Goal: Navigation & Orientation: Find specific page/section

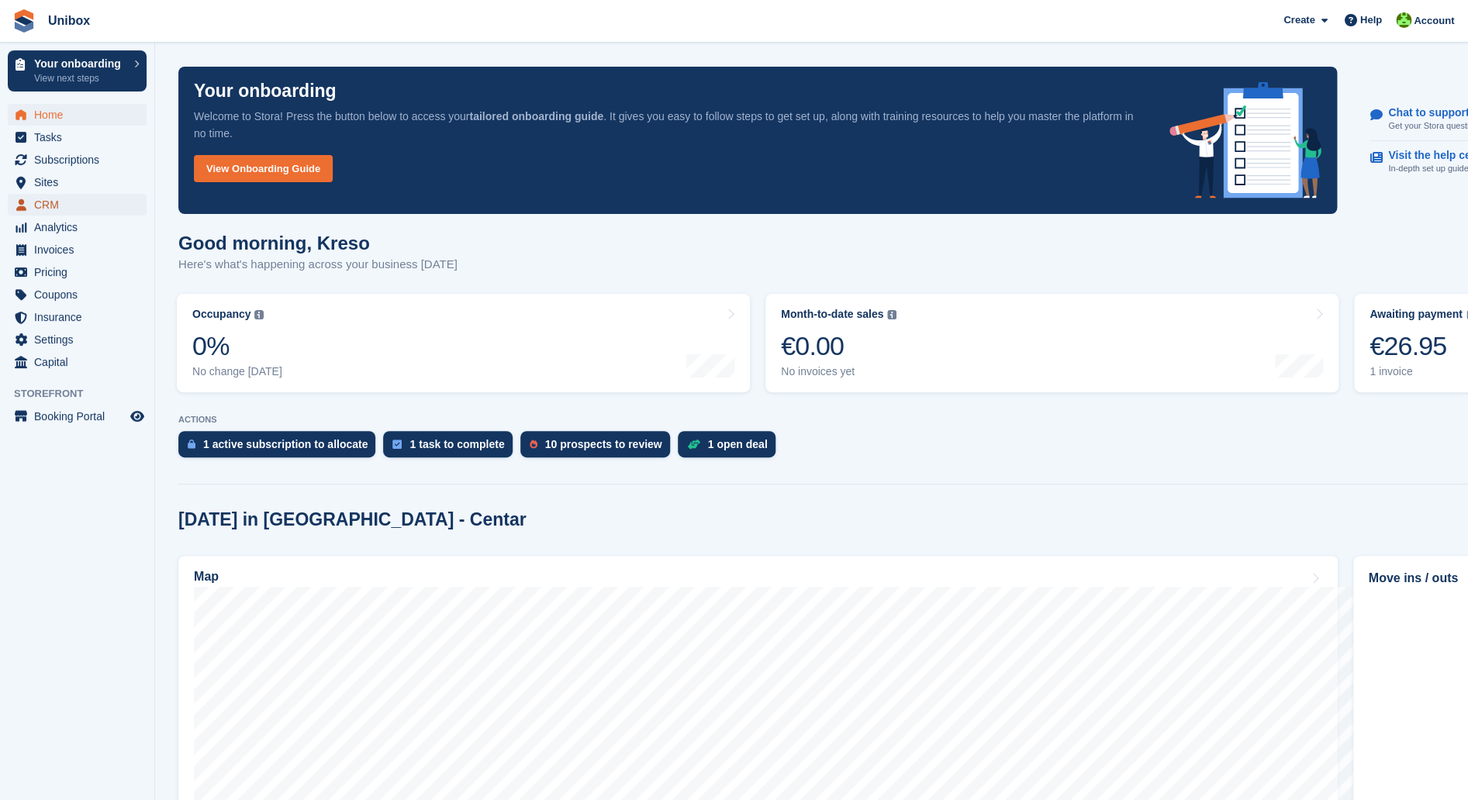
click at [54, 203] on span "CRM" at bounding box center [80, 205] width 93 height 22
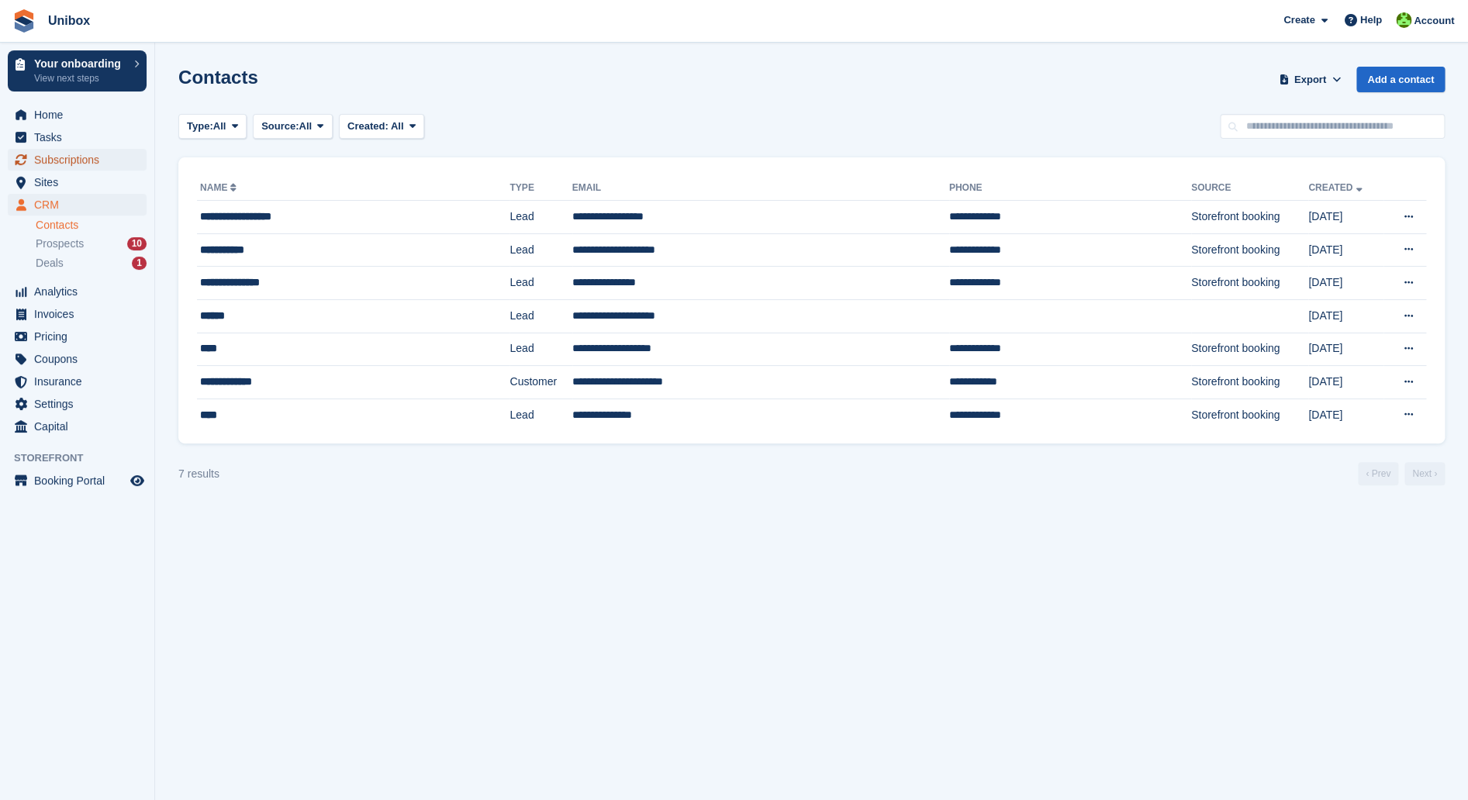
click at [107, 161] on span "Subscriptions" at bounding box center [80, 160] width 93 height 22
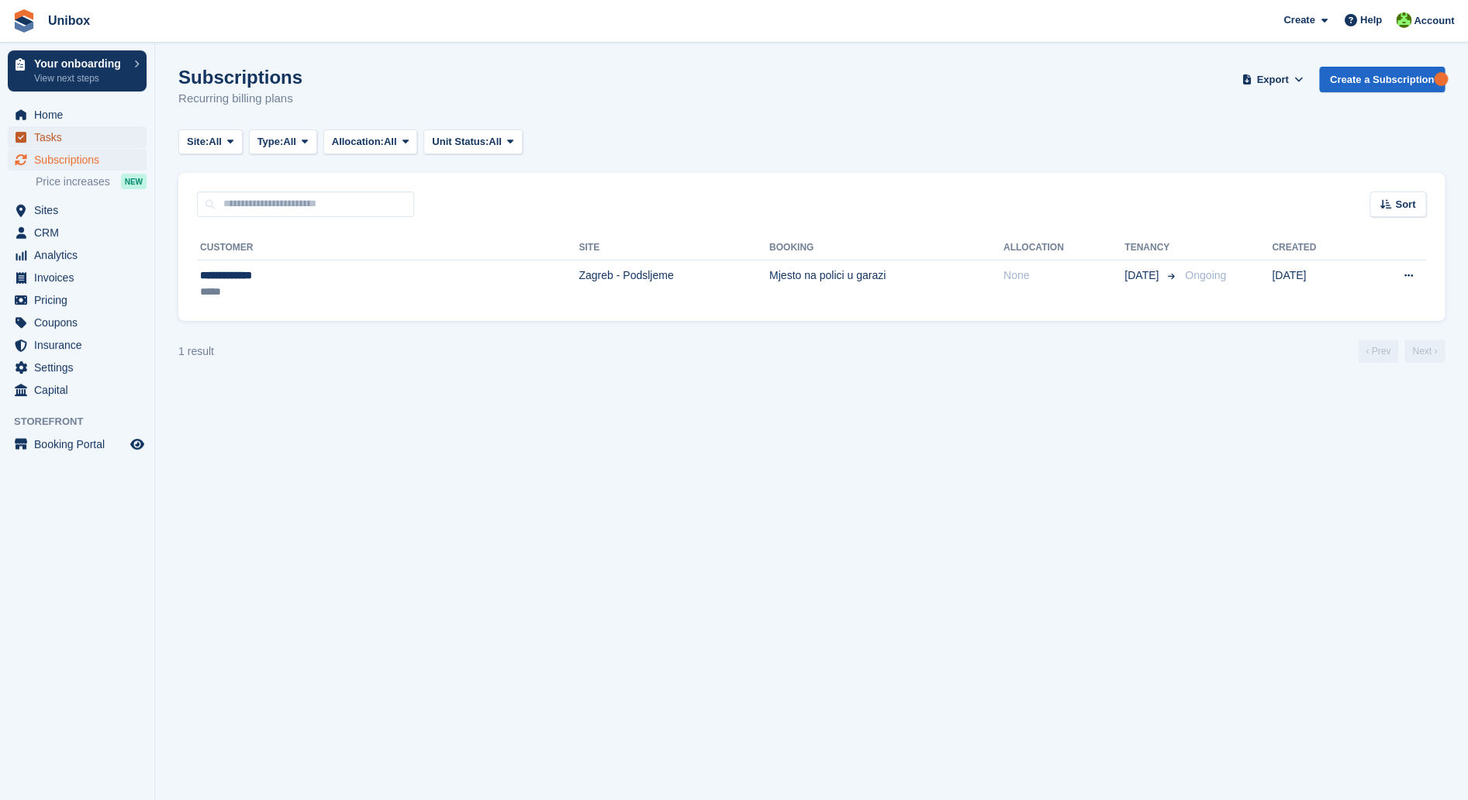
click at [56, 140] on span "Tasks" at bounding box center [80, 137] width 93 height 22
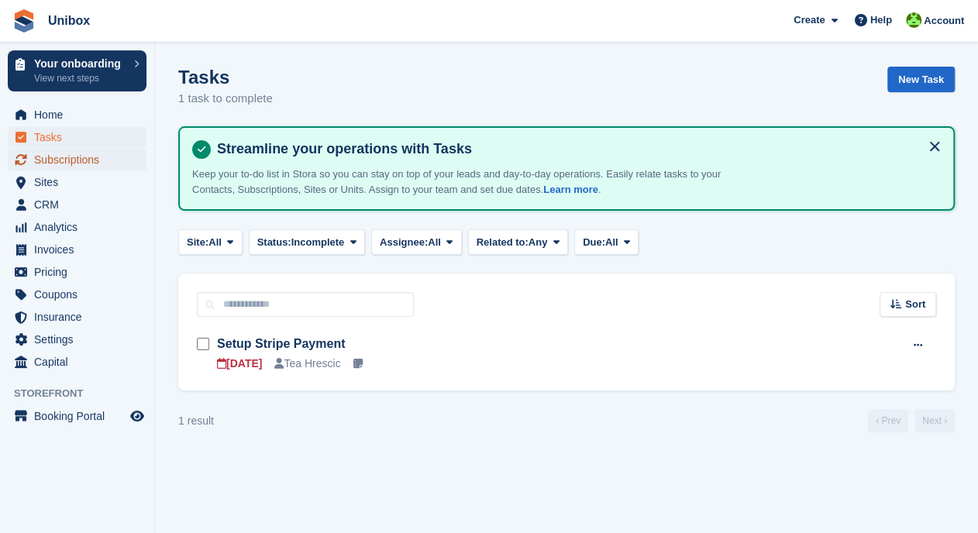
click at [58, 167] on span "Subscriptions" at bounding box center [80, 160] width 93 height 22
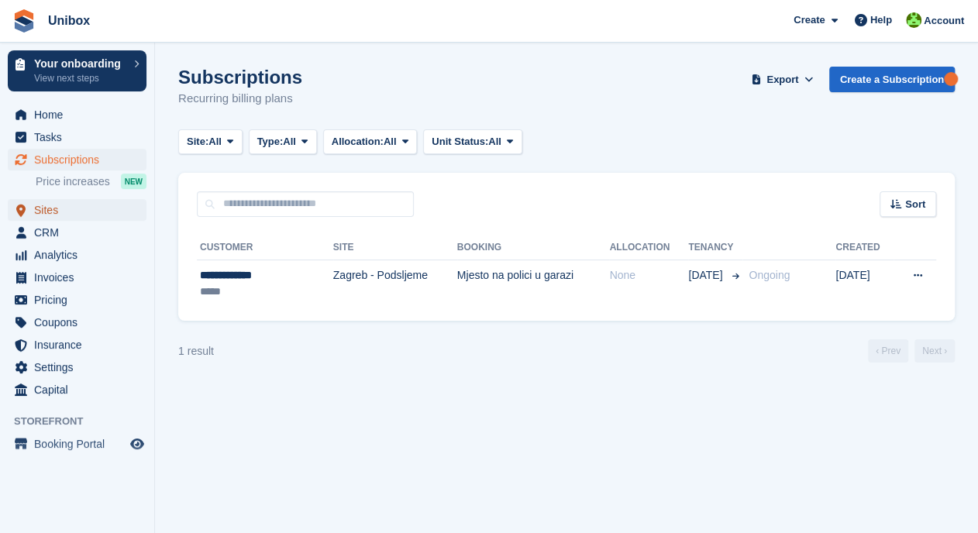
click at [56, 208] on span "Sites" at bounding box center [80, 210] width 93 height 22
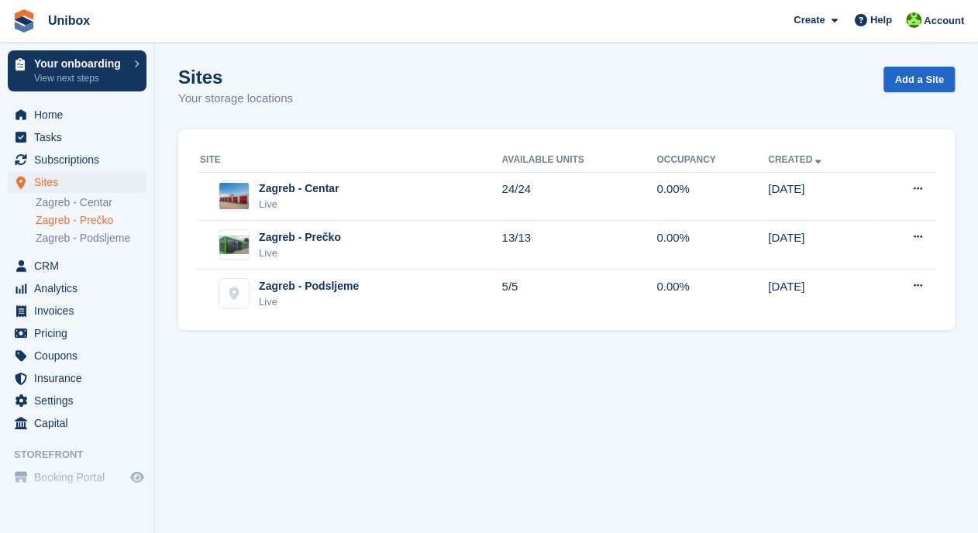
click at [64, 220] on link "Zagreb - Prečko" at bounding box center [91, 220] width 111 height 15
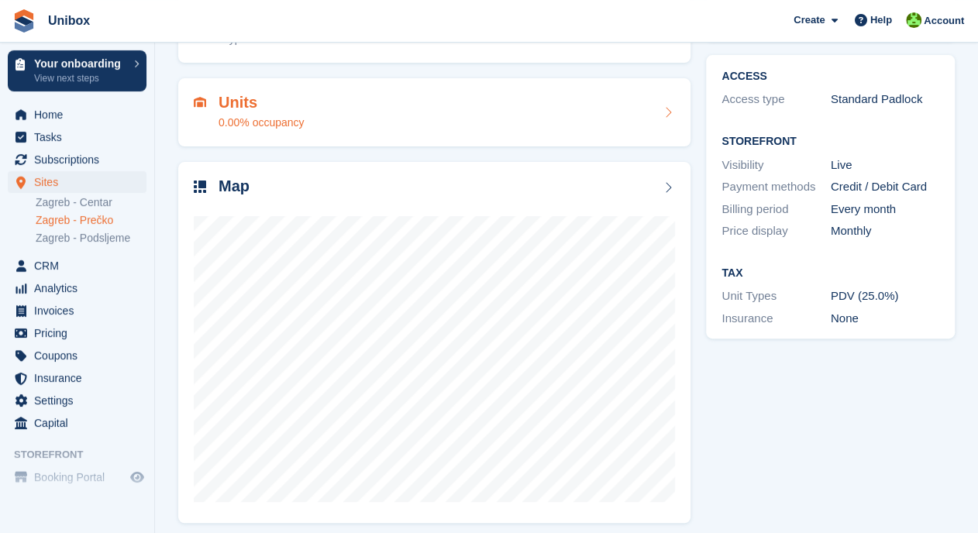
scroll to position [128, 0]
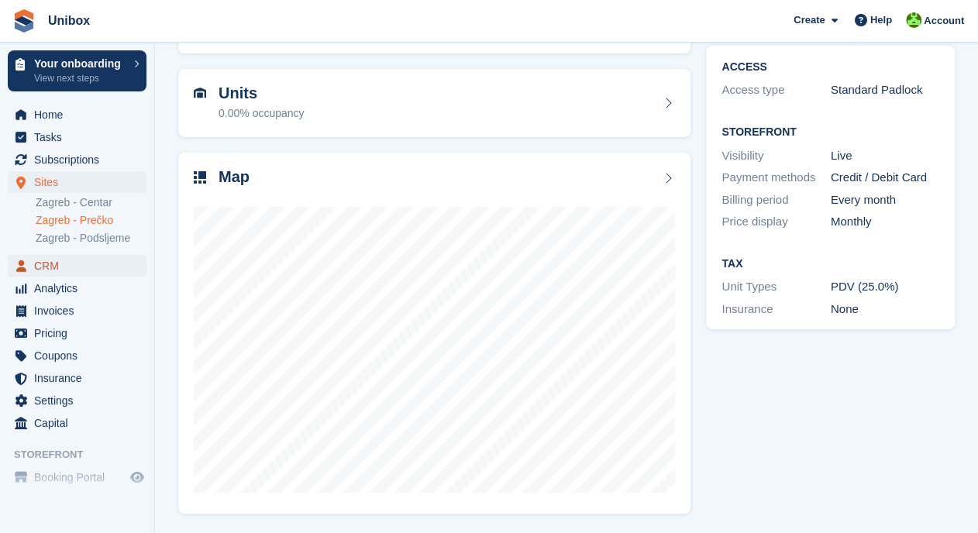
click at [102, 264] on span "CRM" at bounding box center [80, 266] width 93 height 22
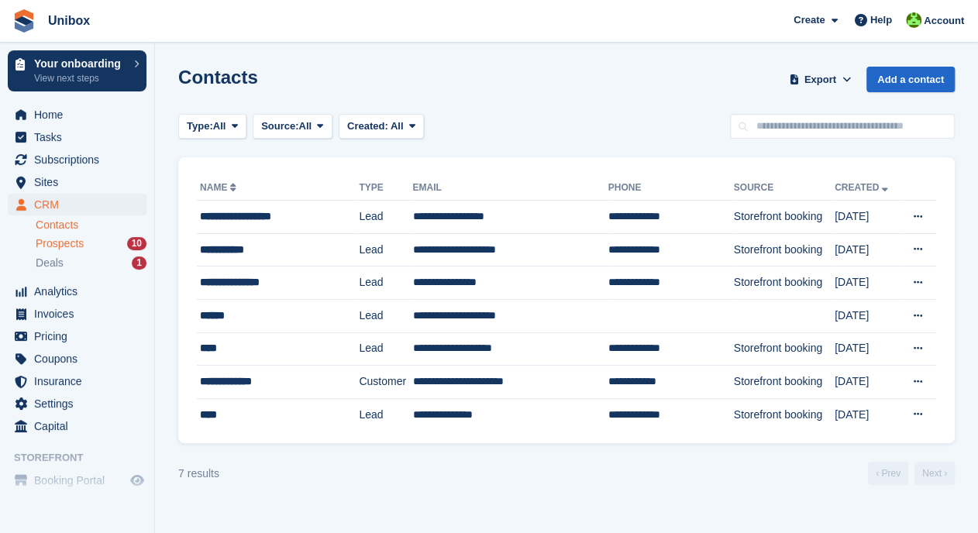
click at [52, 248] on span "Prospects" at bounding box center [60, 243] width 48 height 15
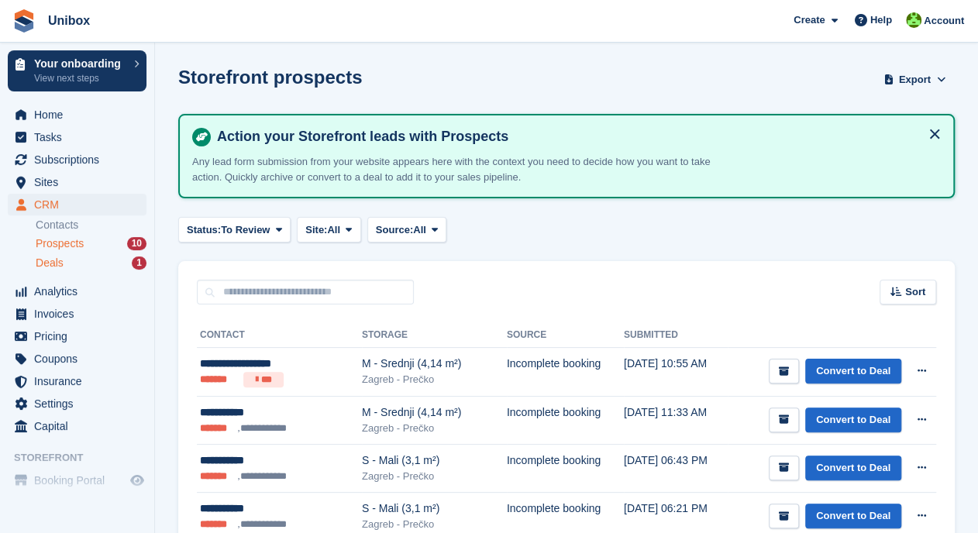
click at [62, 265] on span "Deals" at bounding box center [50, 263] width 28 height 15
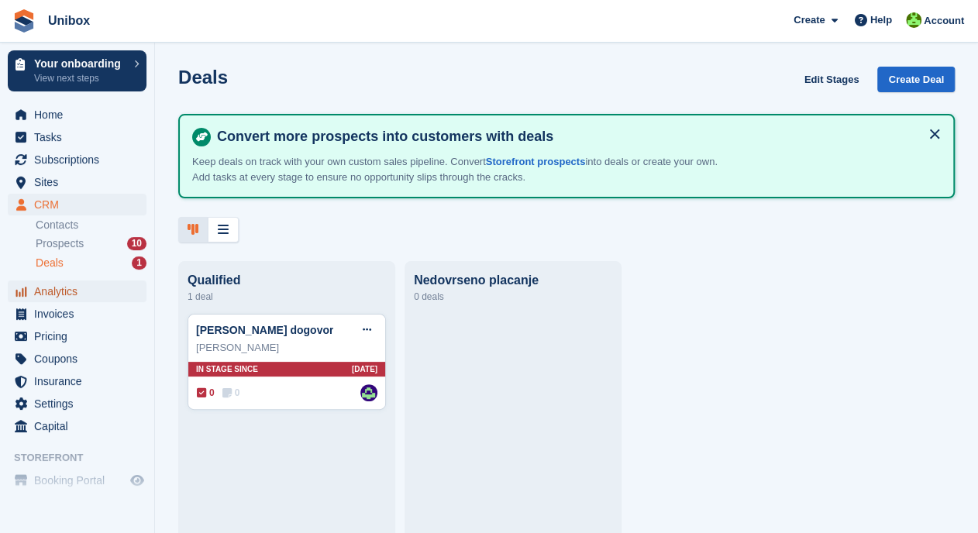
click at [65, 299] on span "Analytics" at bounding box center [80, 292] width 93 height 22
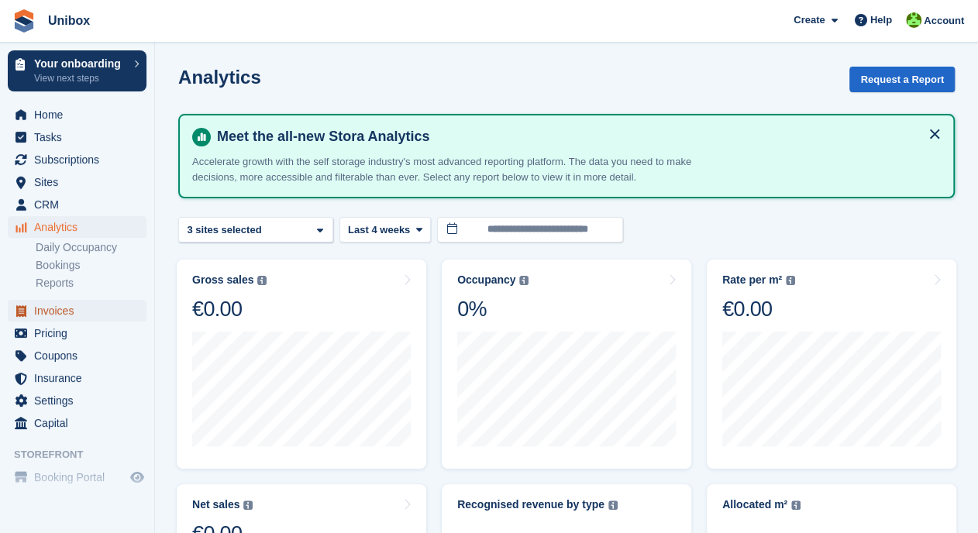
click at [65, 308] on span "Invoices" at bounding box center [80, 311] width 93 height 22
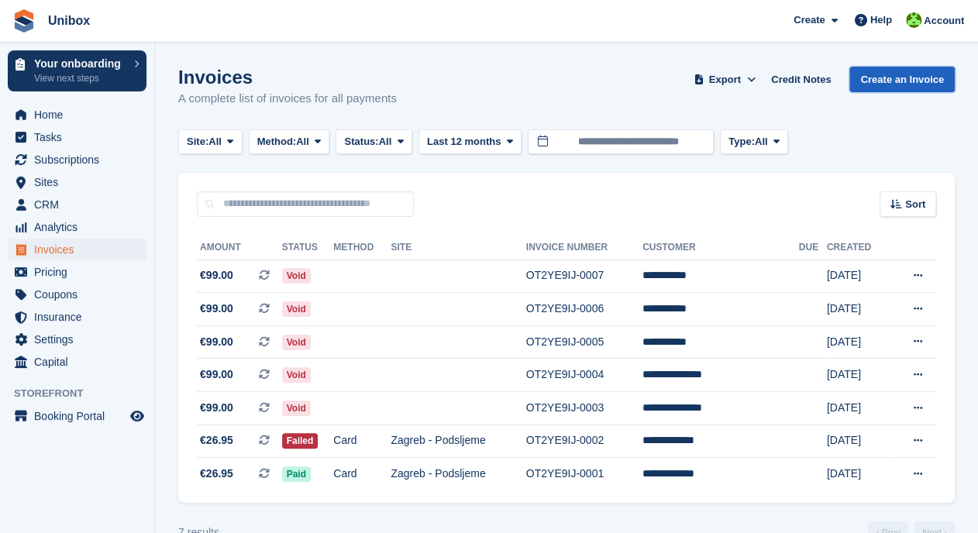
click at [891, 79] on link "Create an Invoice" at bounding box center [902, 80] width 105 height 26
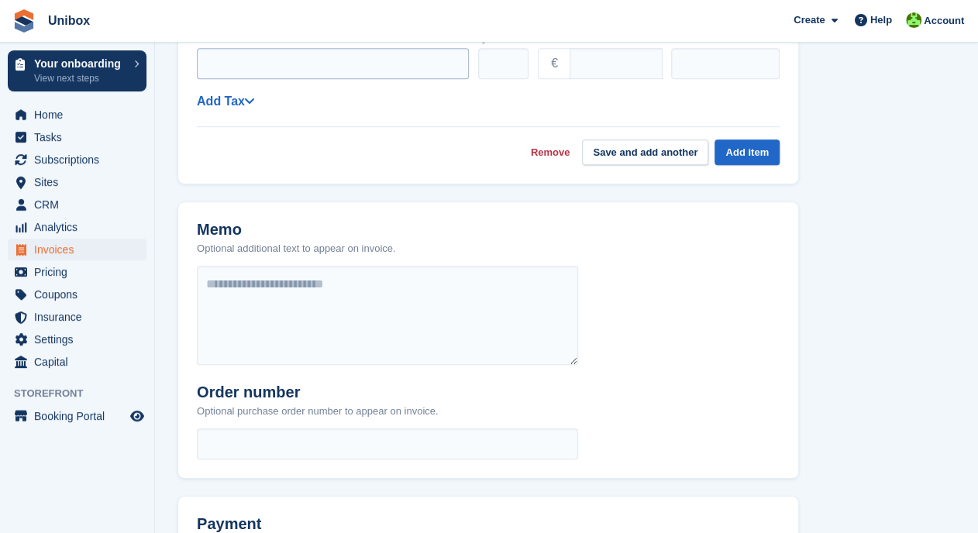
scroll to position [354, 0]
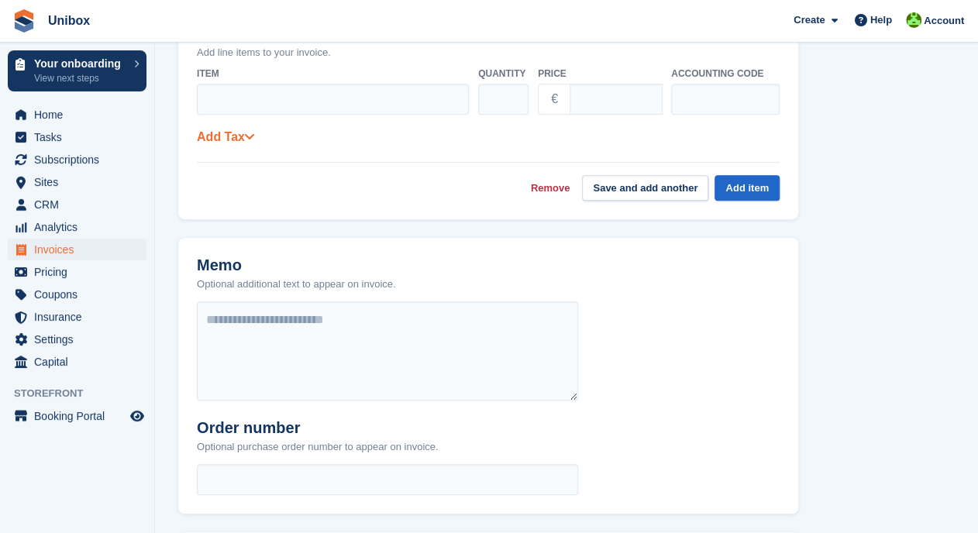
click at [252, 141] on icon at bounding box center [249, 136] width 11 height 12
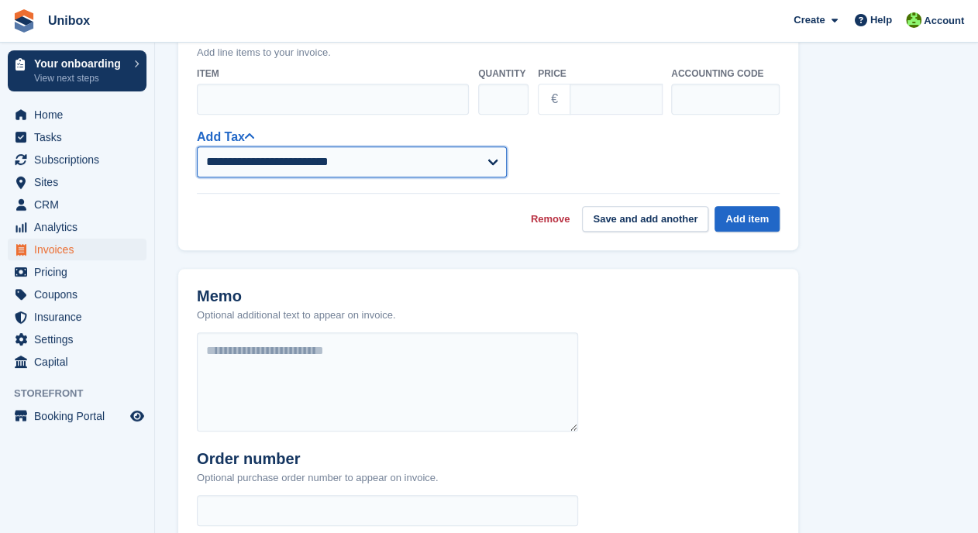
click at [197, 147] on select "**********" at bounding box center [352, 162] width 310 height 31
click at [257, 155] on select "**********" at bounding box center [352, 162] width 310 height 31
click at [197, 147] on select "**********" at bounding box center [352, 162] width 310 height 31
click at [252, 251] on form "**********" at bounding box center [566, 253] width 777 height 954
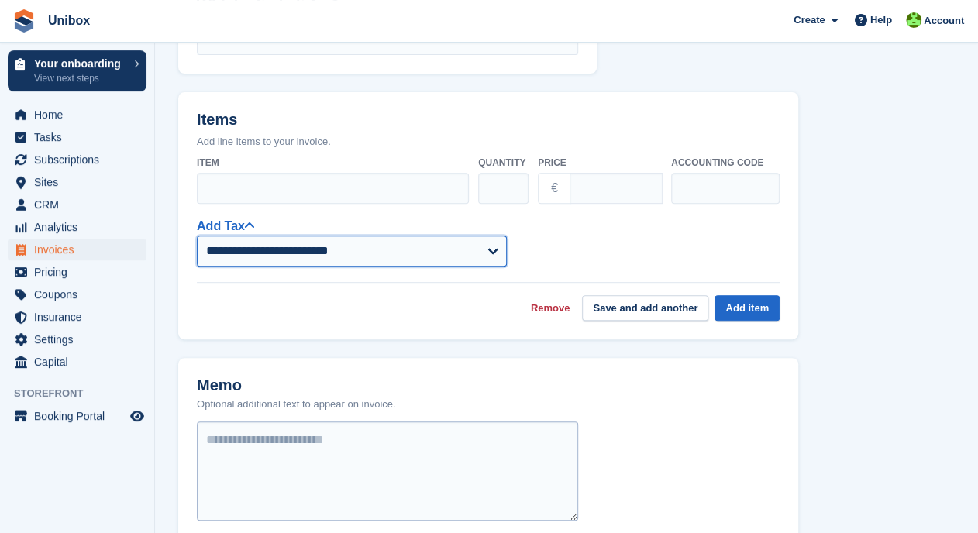
scroll to position [177, 0]
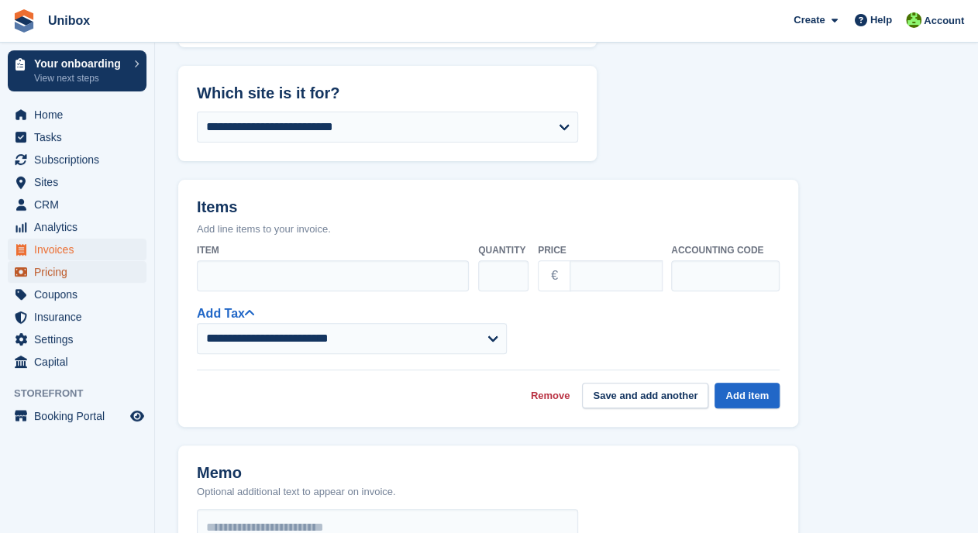
click at [68, 278] on span "Pricing" at bounding box center [80, 272] width 93 height 22
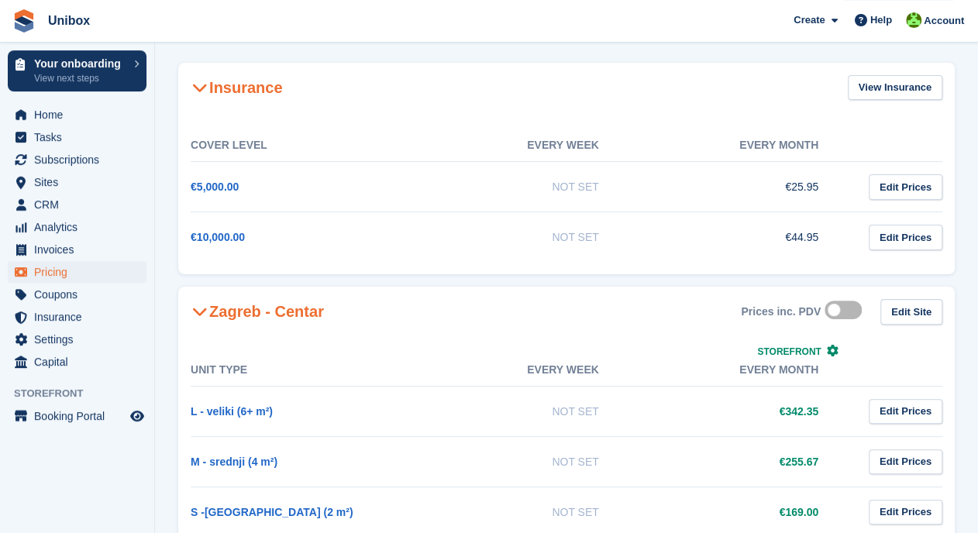
scroll to position [66, 0]
click at [60, 297] on span "Coupons" at bounding box center [80, 295] width 93 height 22
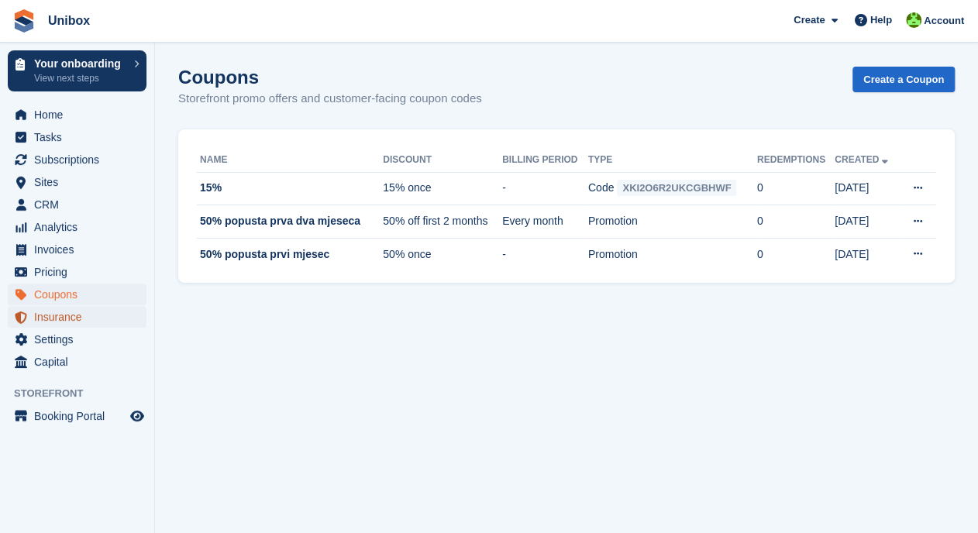
click at [53, 319] on span "Insurance" at bounding box center [80, 317] width 93 height 22
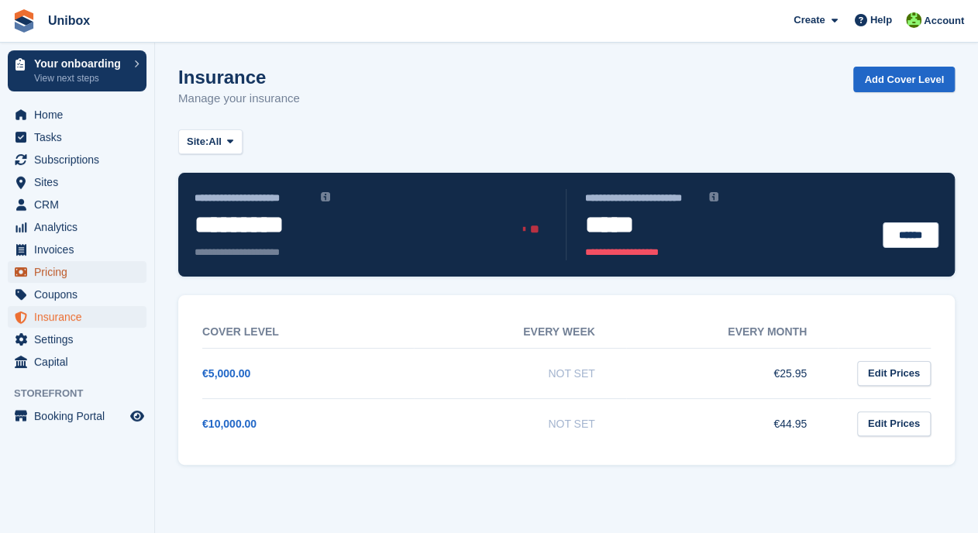
click at [39, 278] on span "Pricing" at bounding box center [80, 272] width 93 height 22
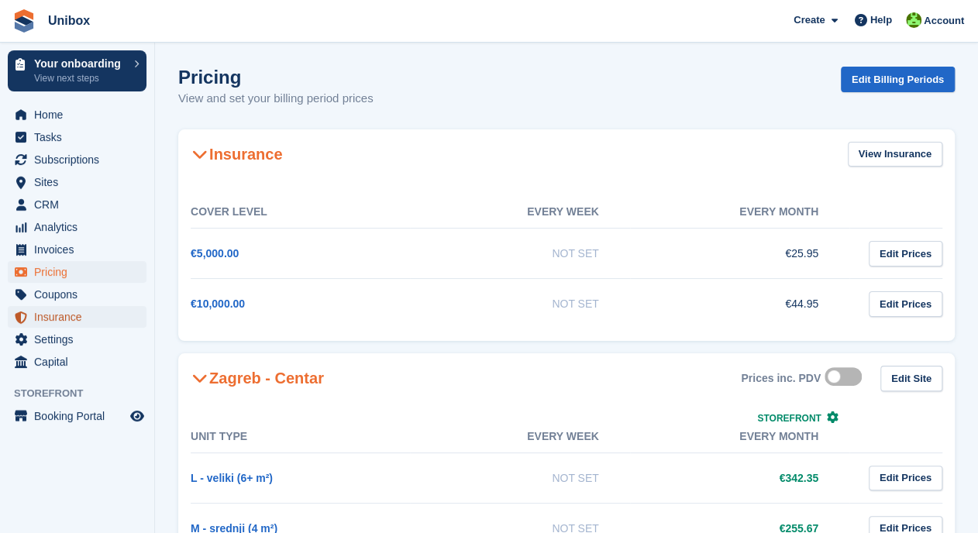
click at [50, 324] on span "Insurance" at bounding box center [80, 317] width 93 height 22
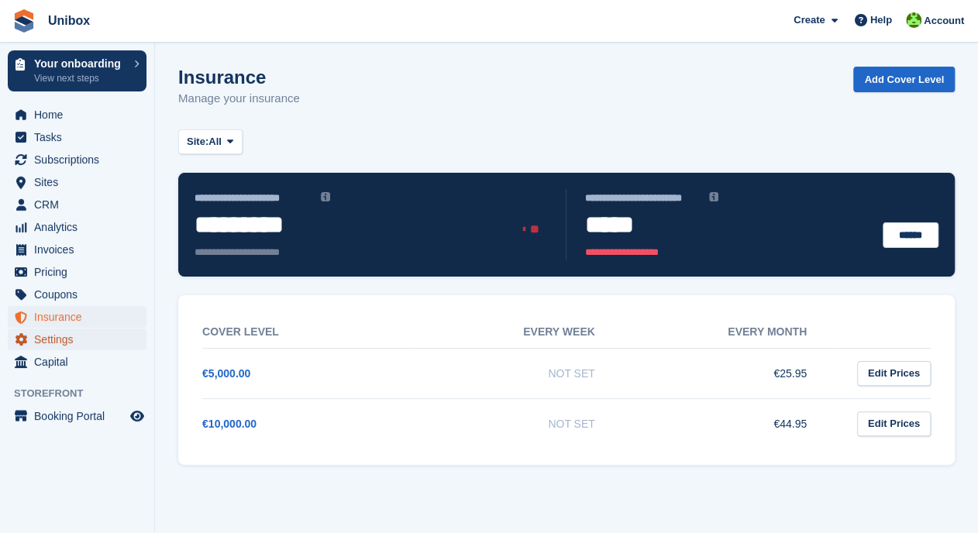
click at [37, 338] on span "Settings" at bounding box center [80, 340] width 93 height 22
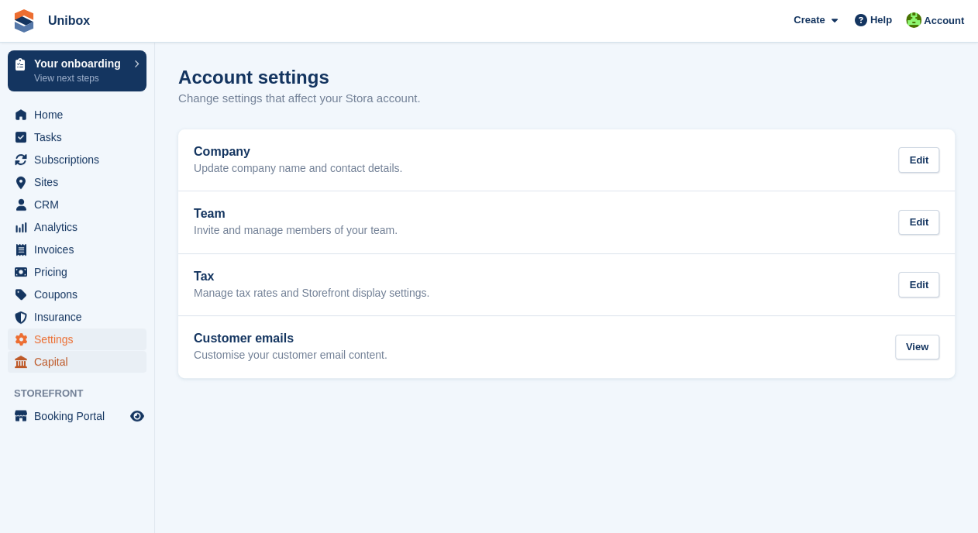
click at [33, 367] on link "Capital" at bounding box center [77, 362] width 139 height 22
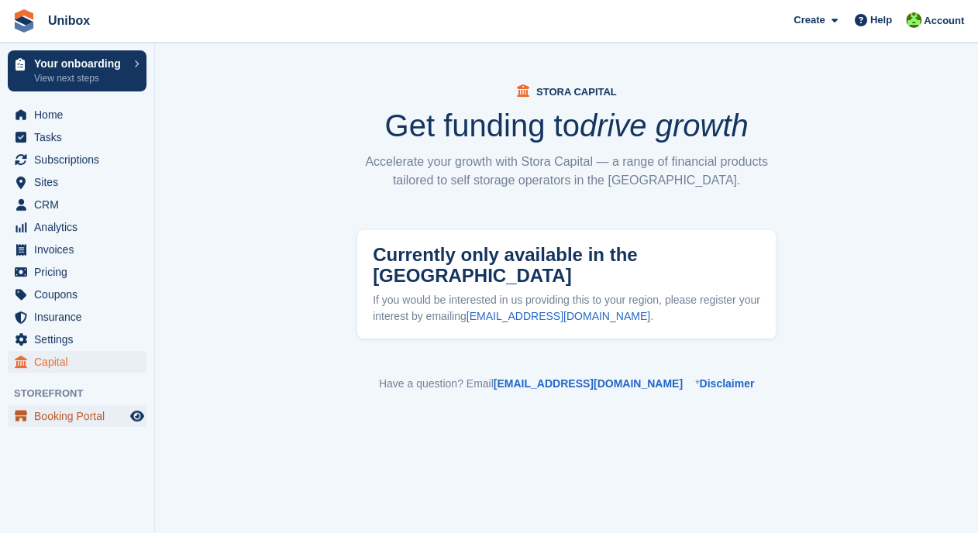
click at [48, 420] on span "Booking Portal" at bounding box center [80, 417] width 93 height 22
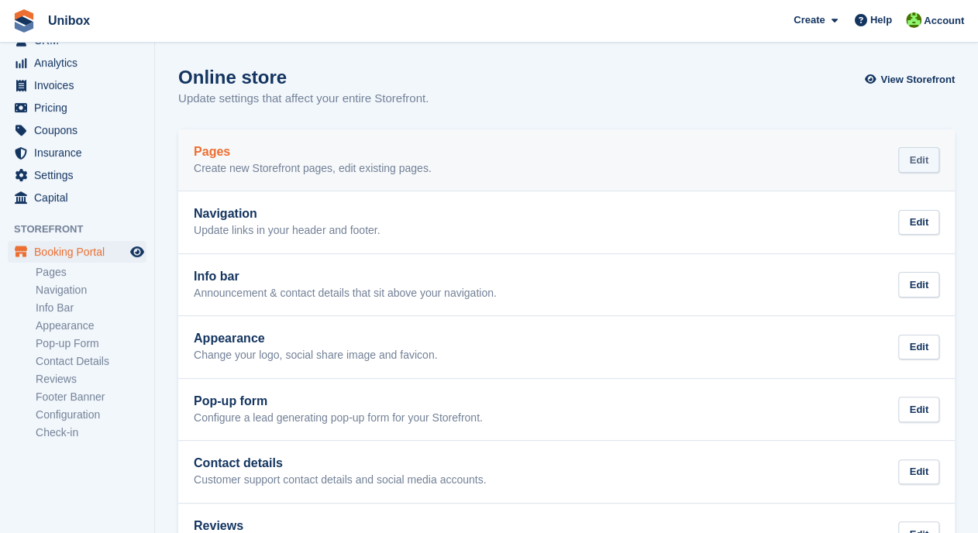
click at [928, 164] on div "Edit" at bounding box center [919, 160] width 41 height 26
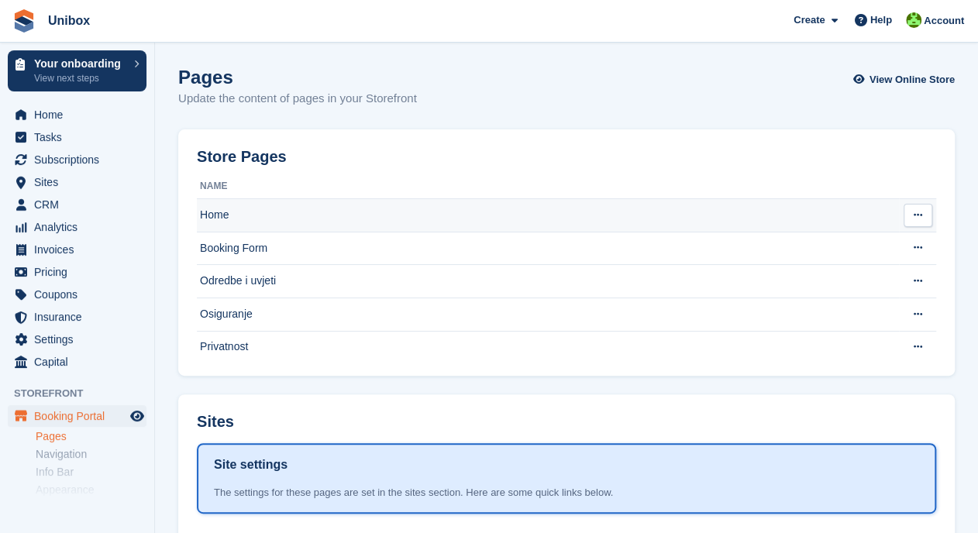
click at [907, 219] on button at bounding box center [918, 215] width 29 height 23
click at [830, 247] on p "Edit page" at bounding box center [858, 246] width 135 height 20
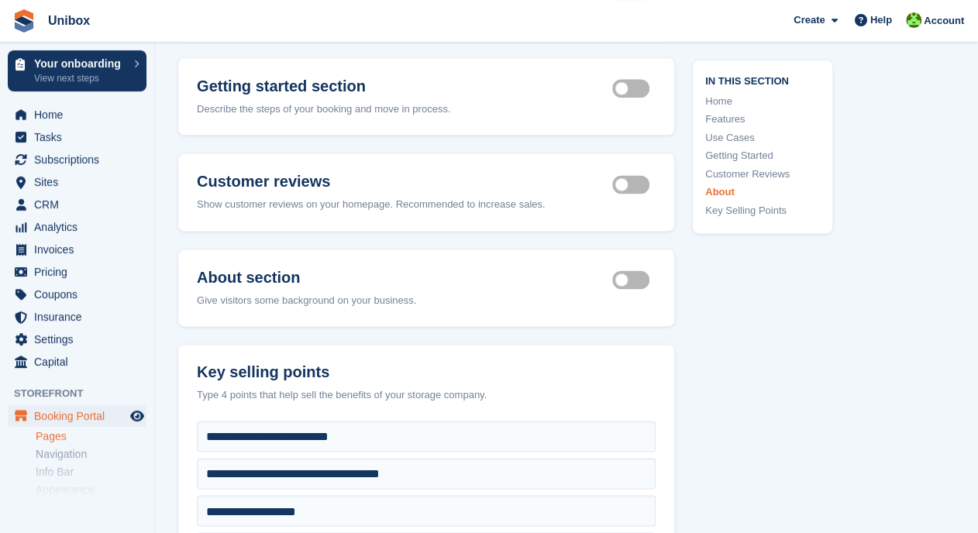
scroll to position [1149, 0]
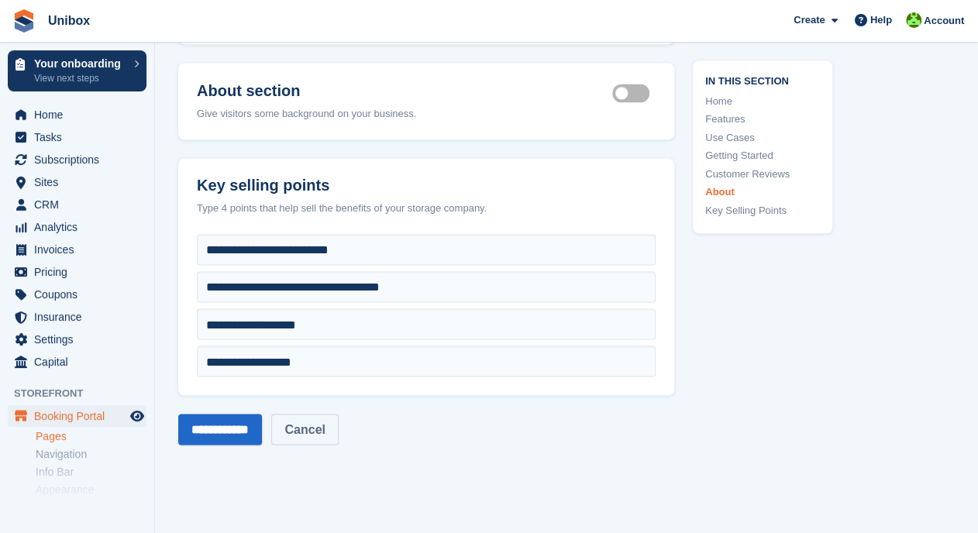
click at [338, 429] on link "Cancel" at bounding box center [304, 429] width 67 height 31
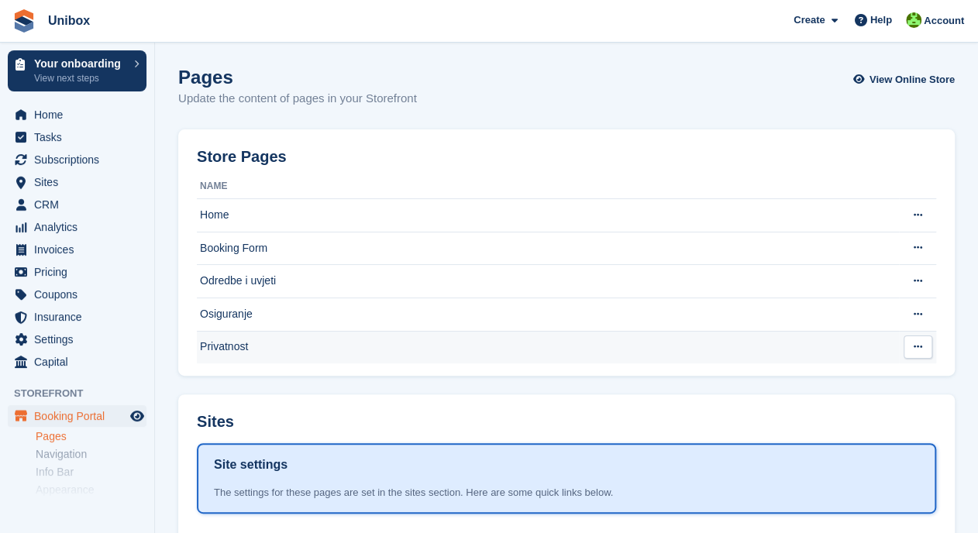
scroll to position [290, 0]
